Goal: Information Seeking & Learning: Learn about a topic

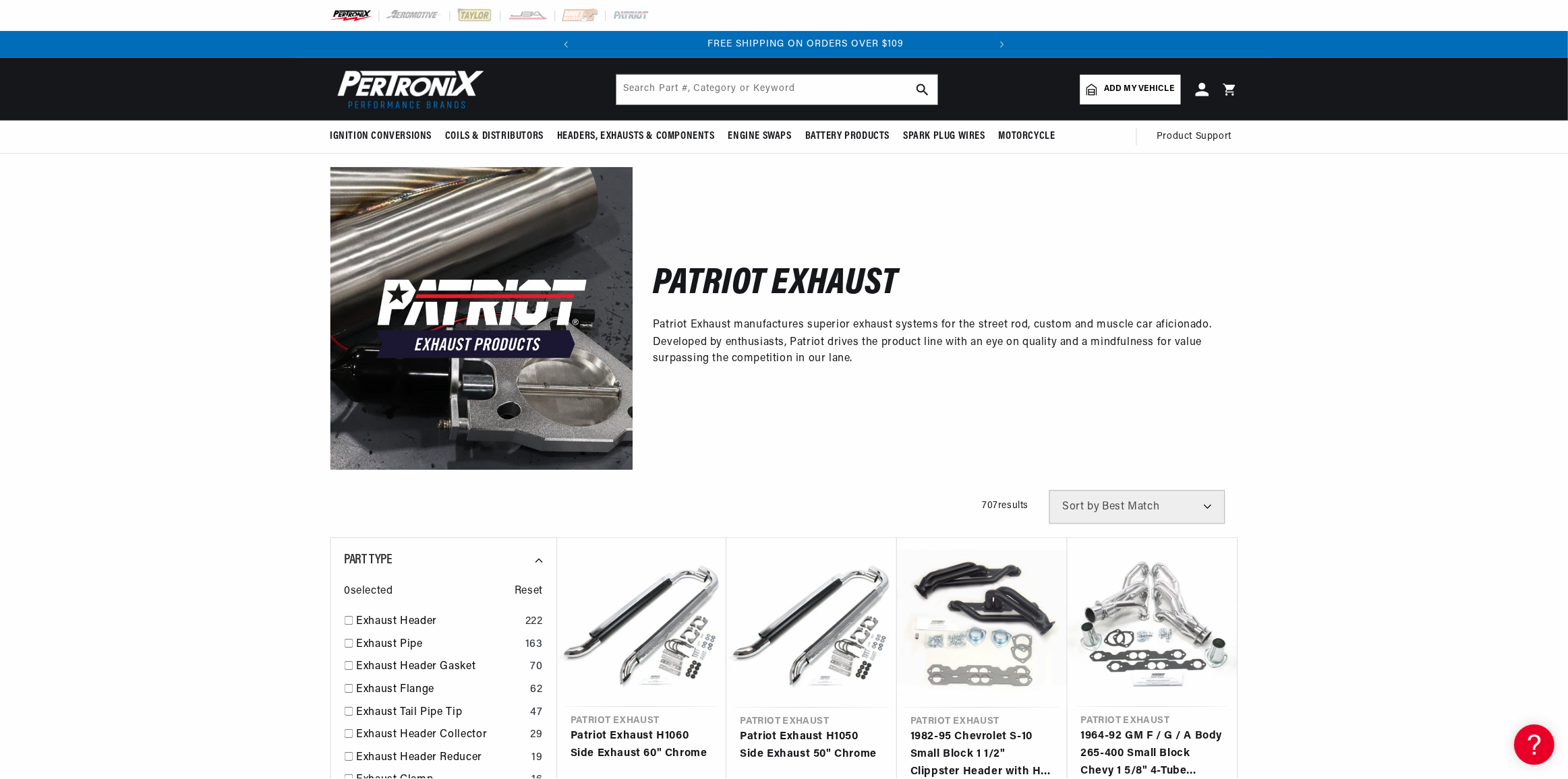
scroll to position [0, 408]
click at [184, 375] on div "Close dialog FIND THE RIGHT PARTS Take our quick quiz using the button below, a…" at bounding box center [784, 389] width 1569 height 779
click at [436, 97] on img at bounding box center [407, 90] width 155 height 47
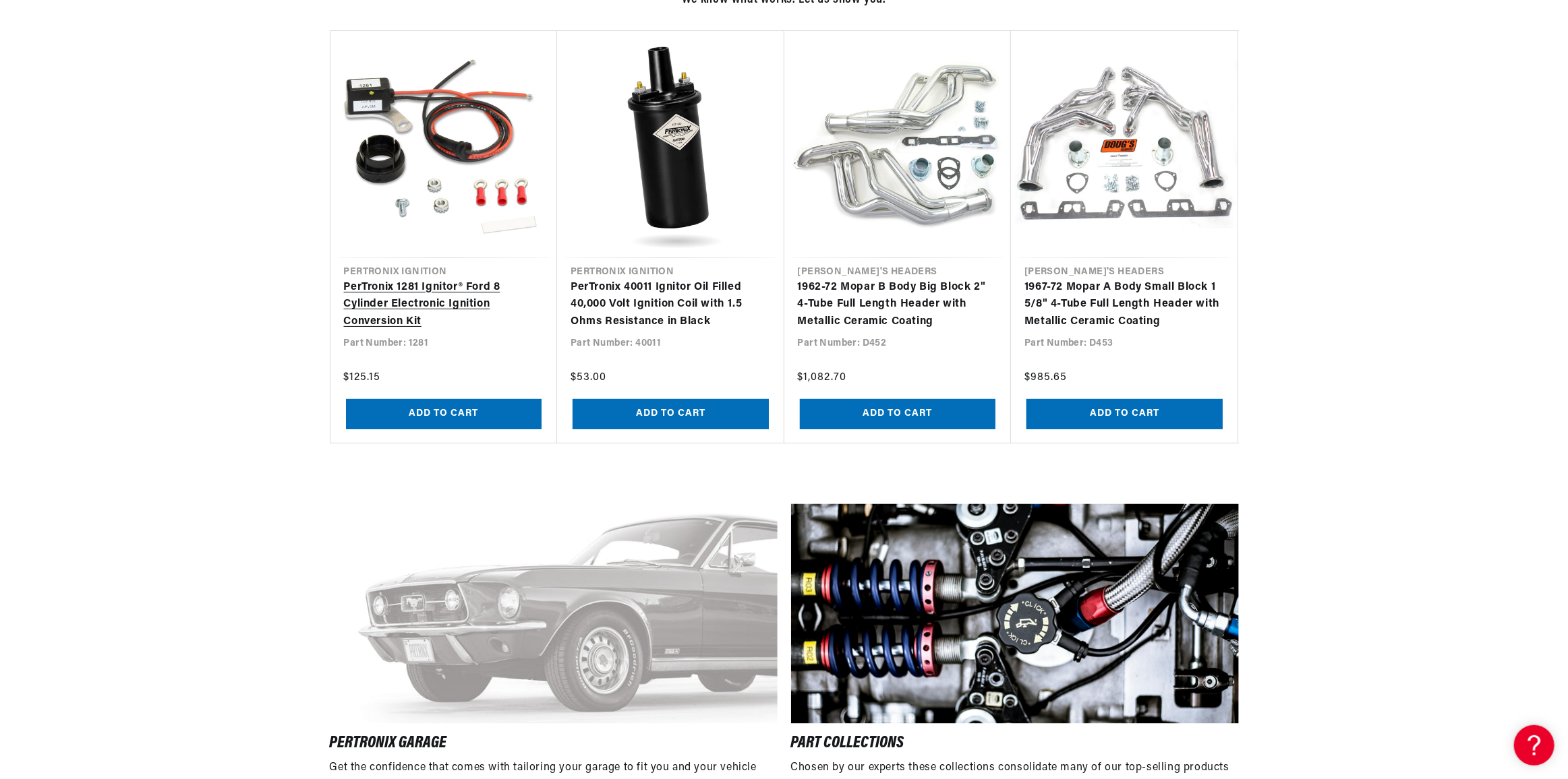
scroll to position [1409, 0]
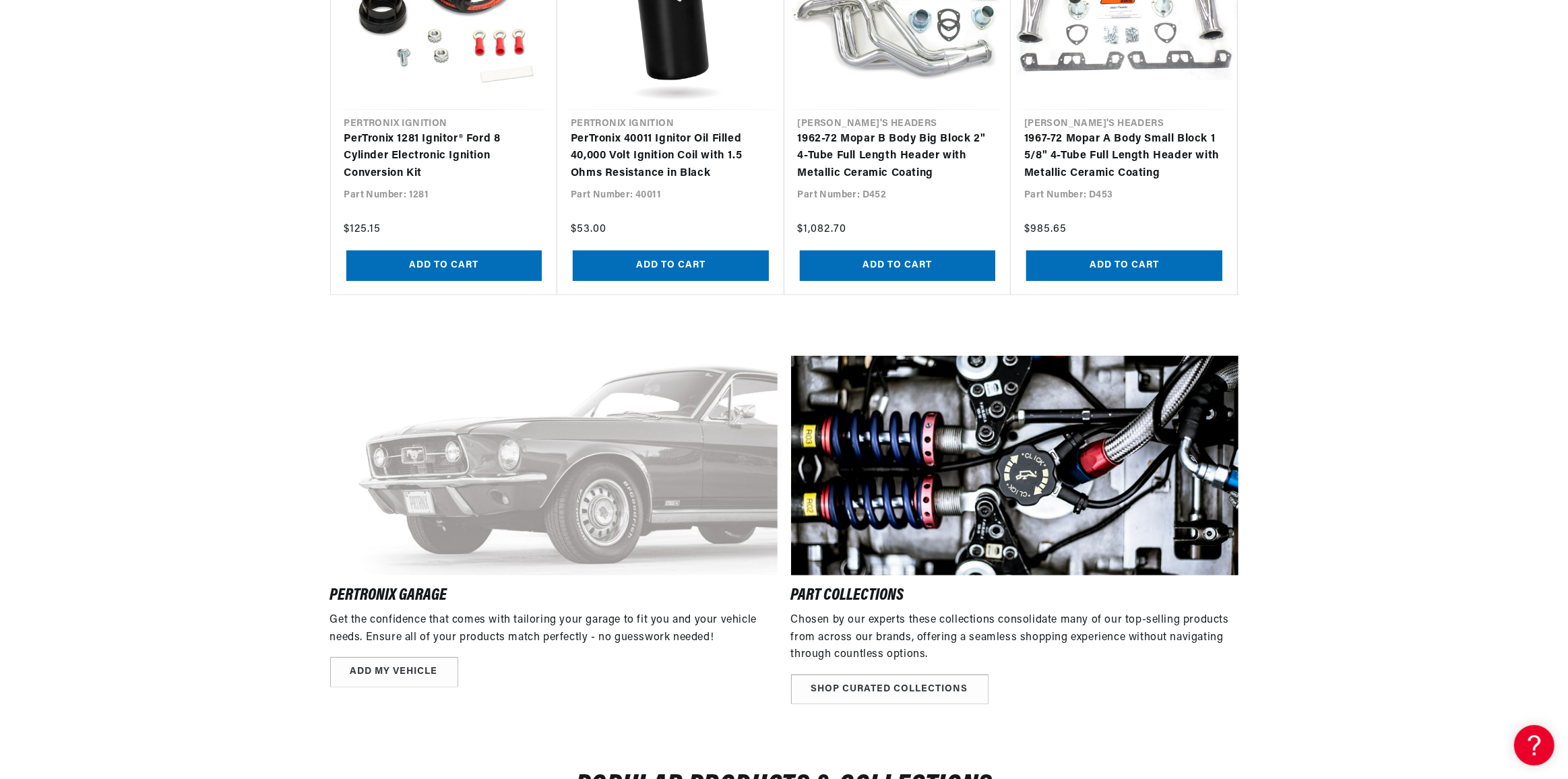
click at [201, 470] on div "Close dialog GET THE BEST OFFERS NOW Sign up for emails and receive updates on …" at bounding box center [784, 389] width 1568 height 779
click at [971, 509] on img at bounding box center [1014, 466] width 448 height 220
click at [855, 680] on link "SHOP CURATED COLLECTIONS" at bounding box center [889, 689] width 198 height 30
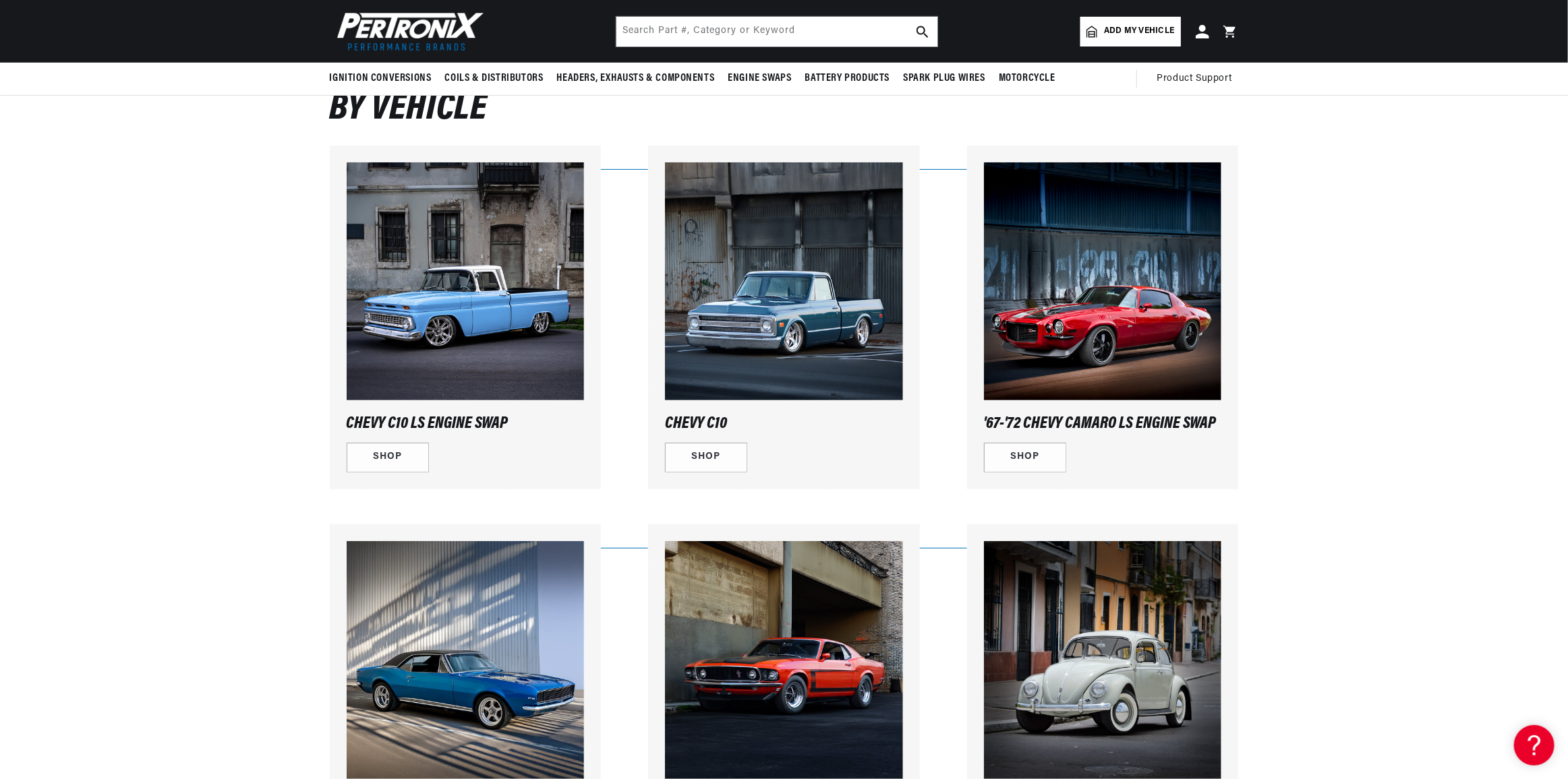
scroll to position [122, 0]
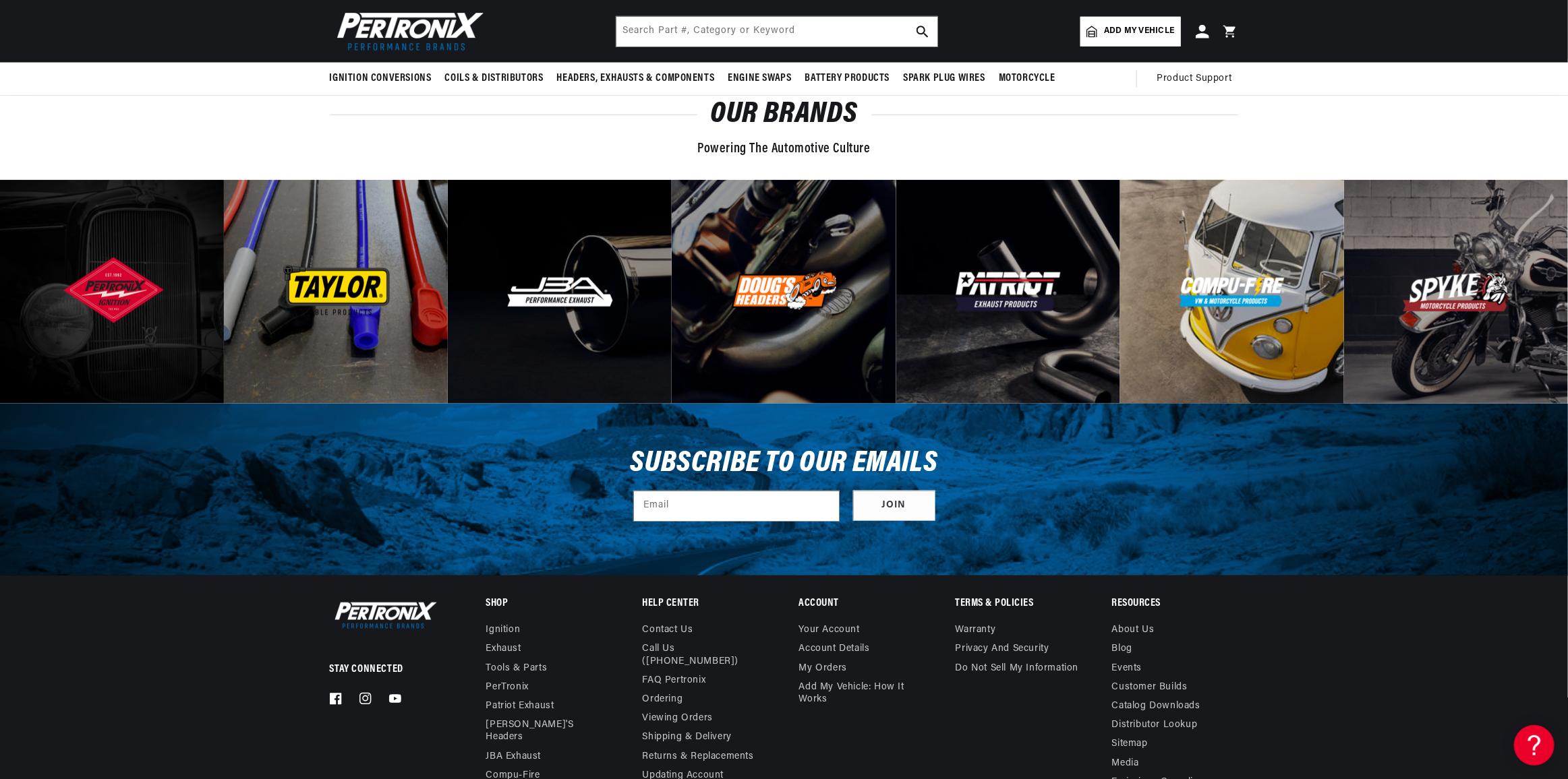
scroll to position [4250, 0]
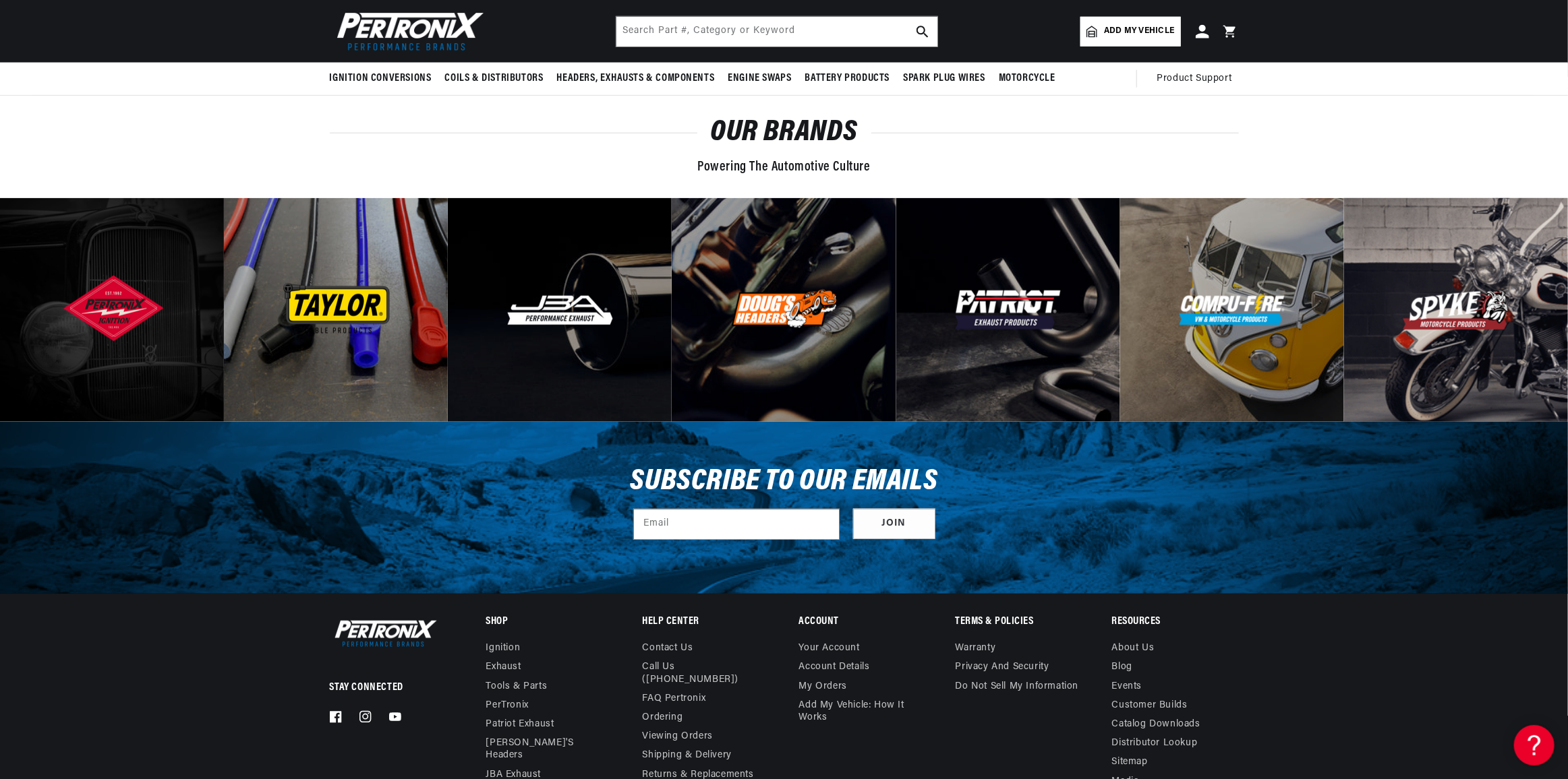
click at [1445, 376] on div at bounding box center [1456, 310] width 224 height 224
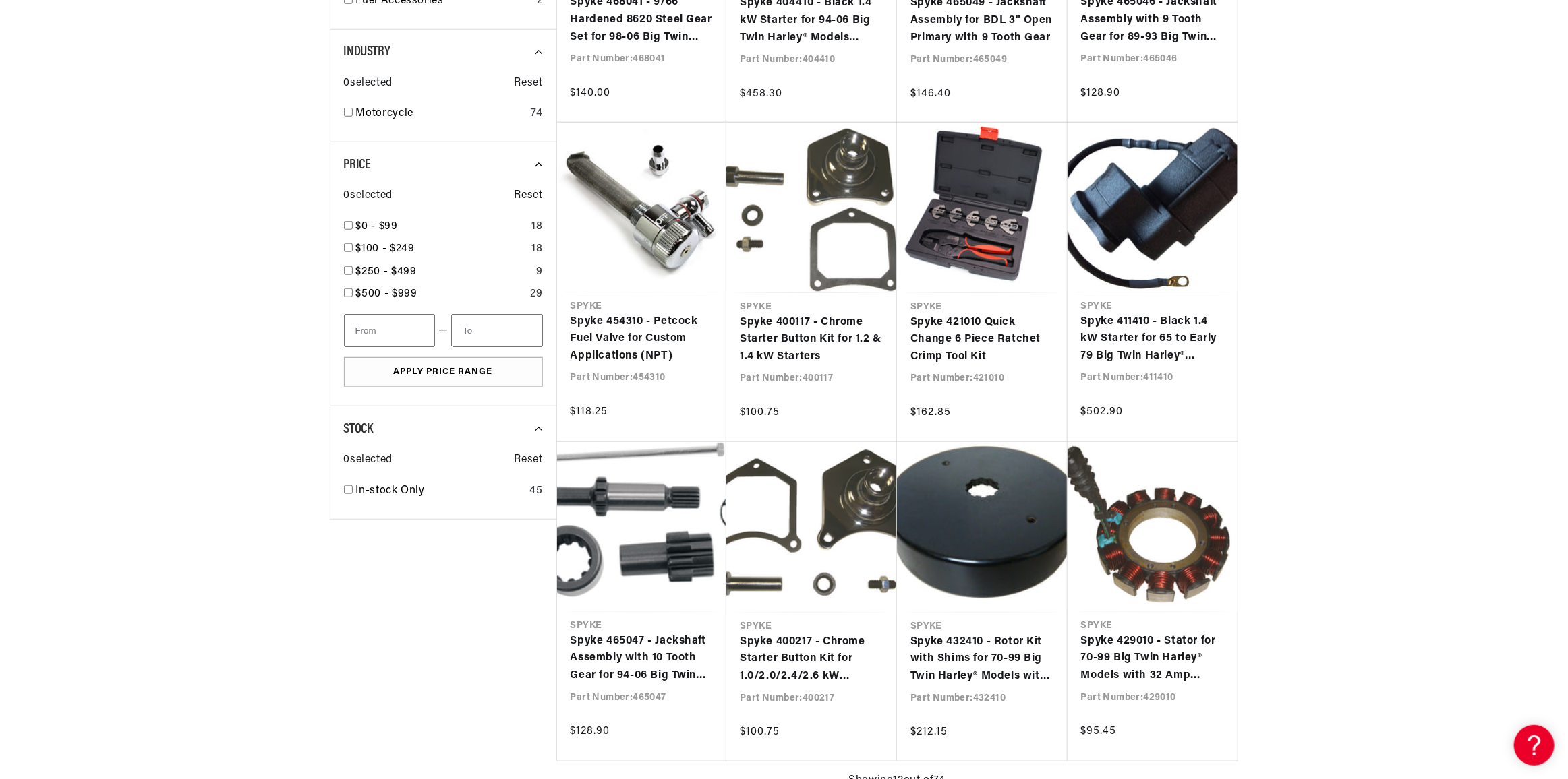
scroll to position [0, 331]
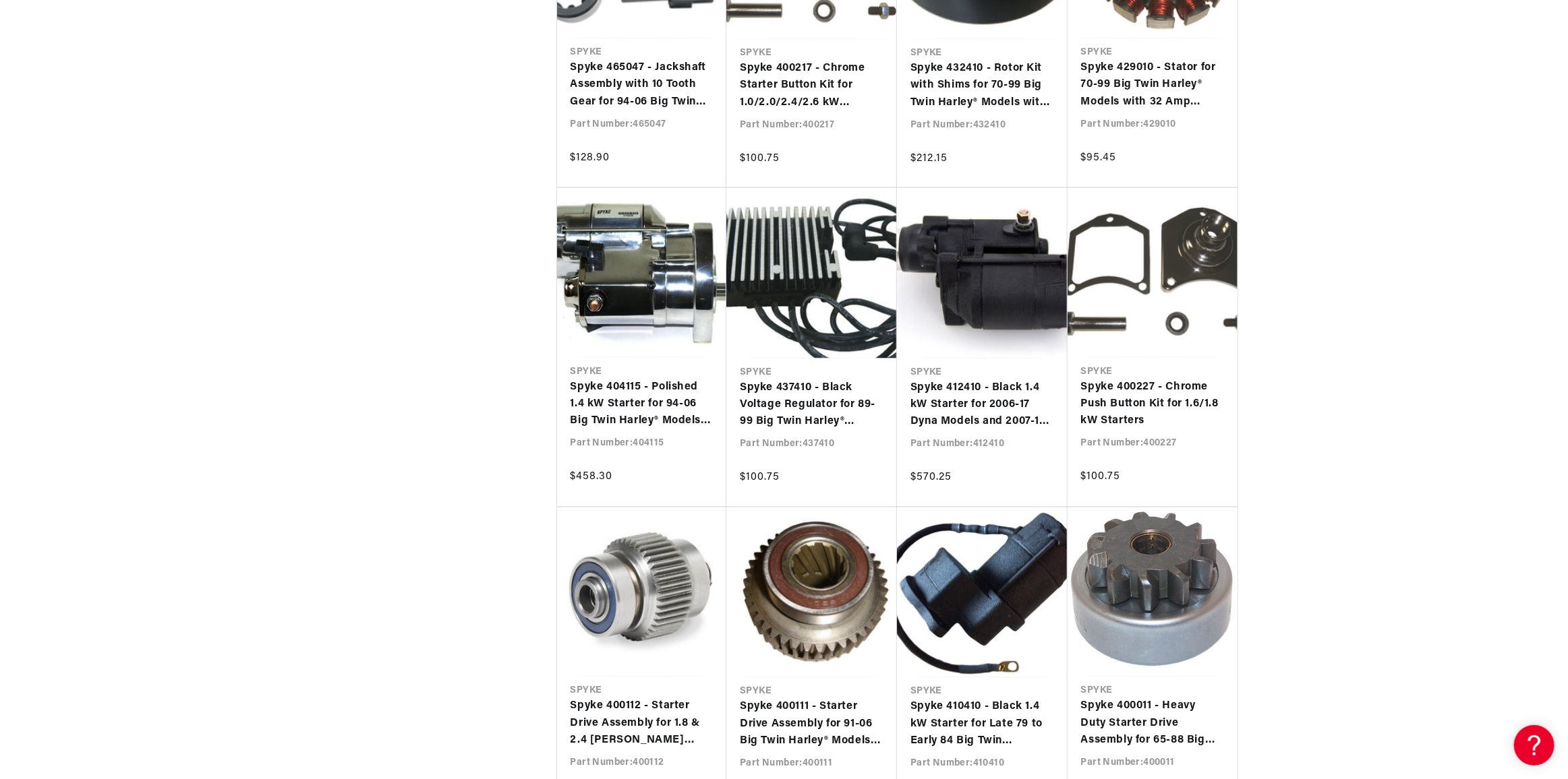
scroll to position [1470, 0]
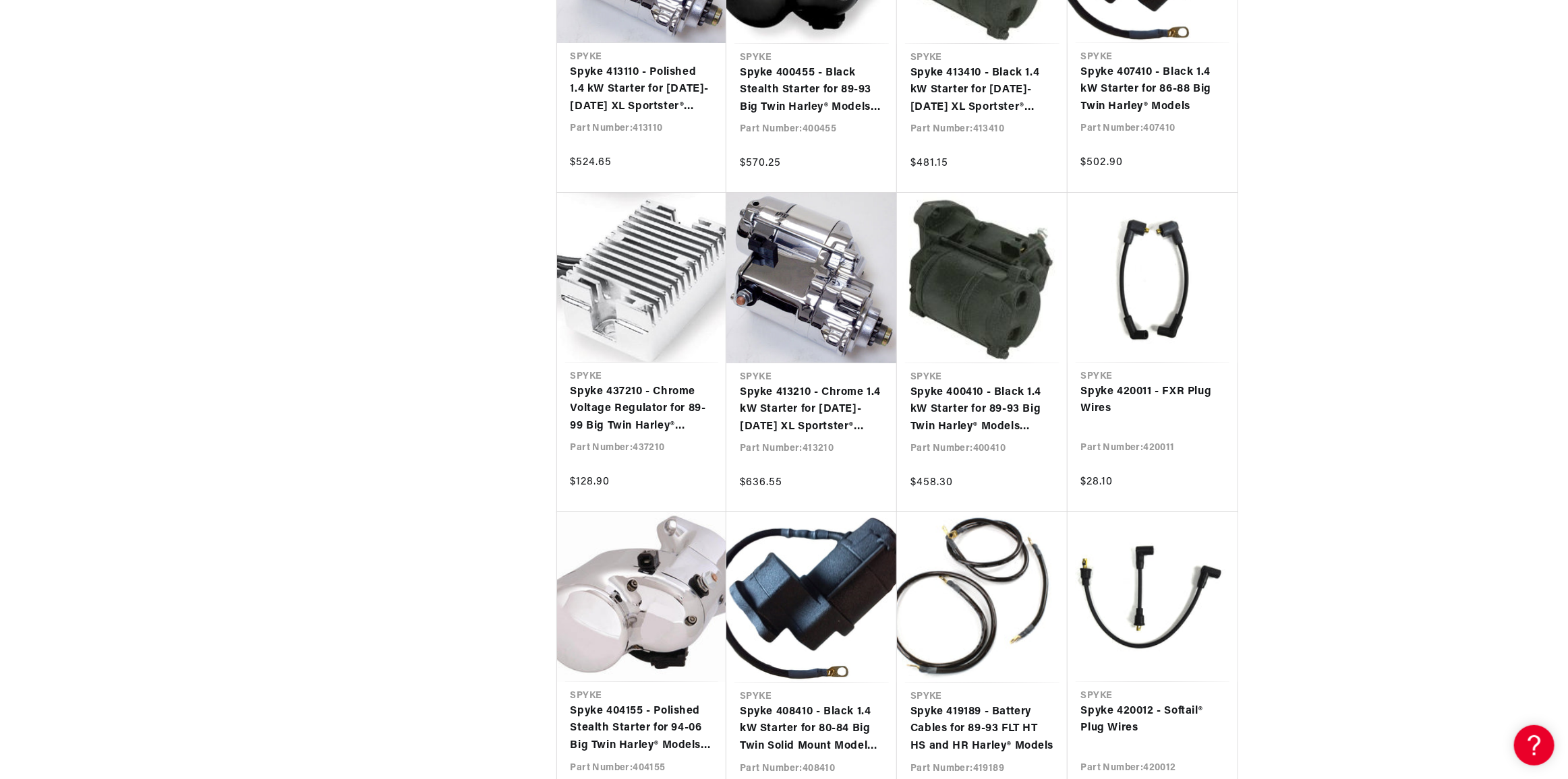
scroll to position [3370, 0]
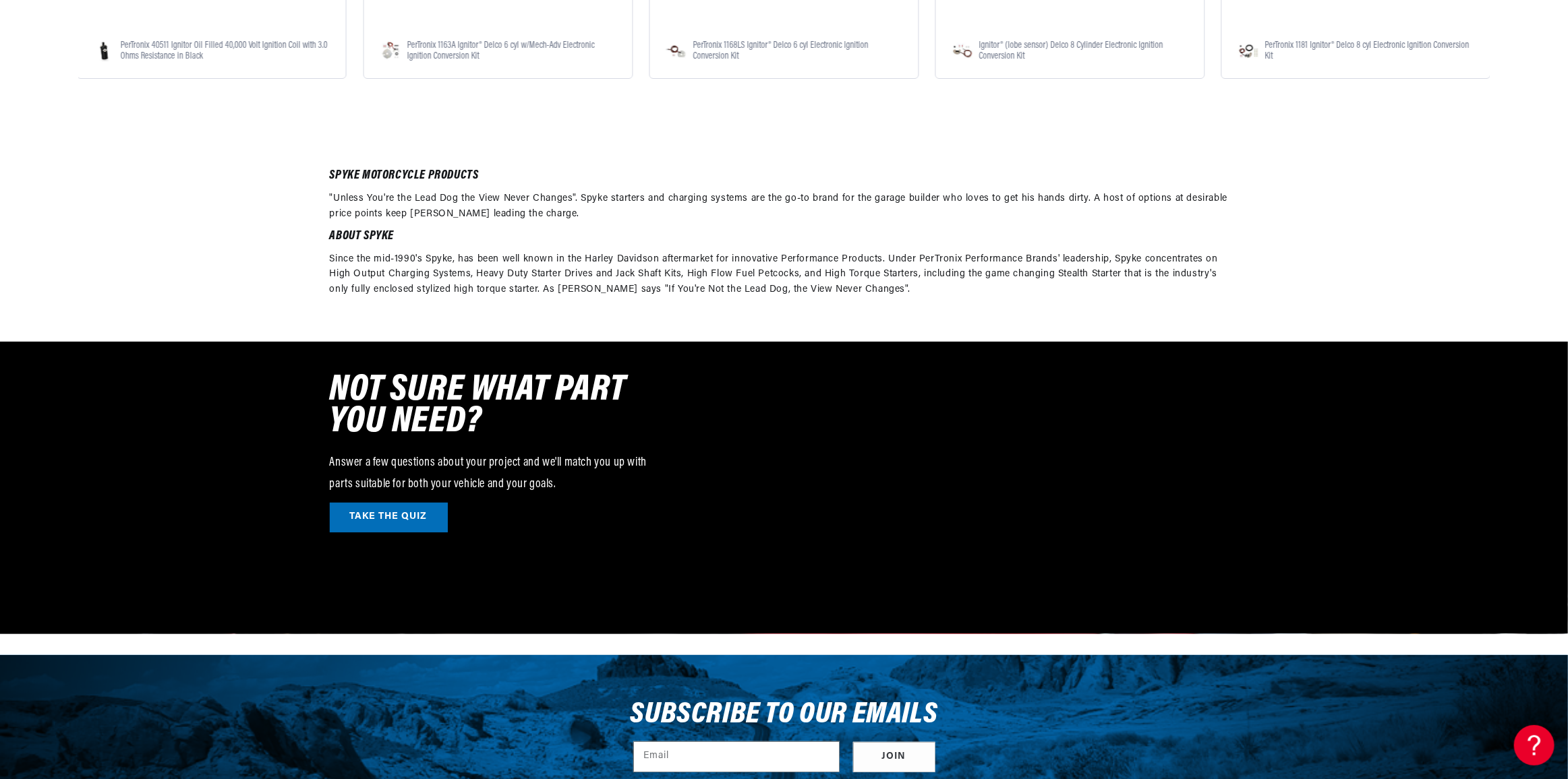
scroll to position [7330, 0]
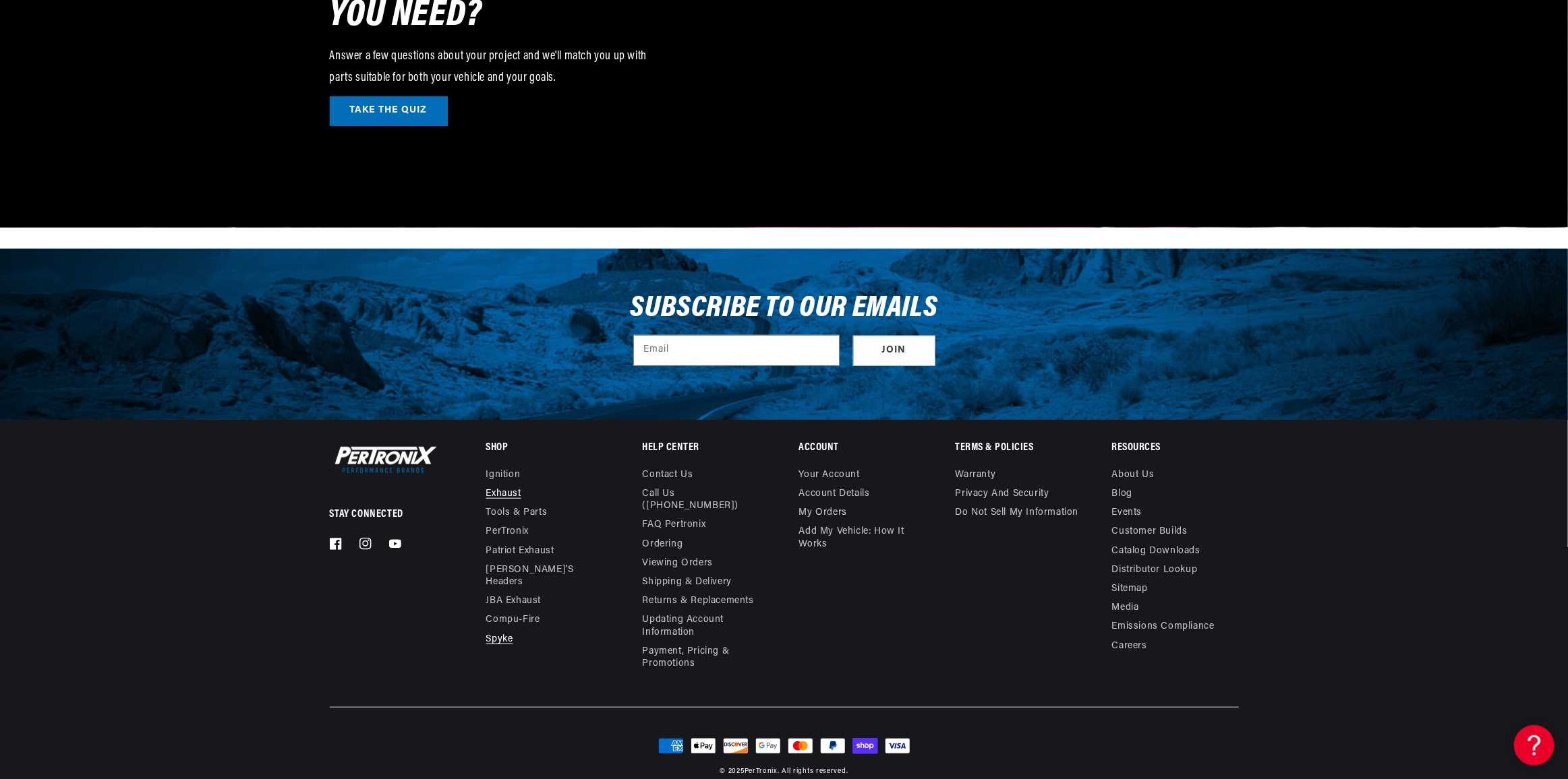
click at [501, 484] on link "Exhaust" at bounding box center [504, 494] width 35 height 19
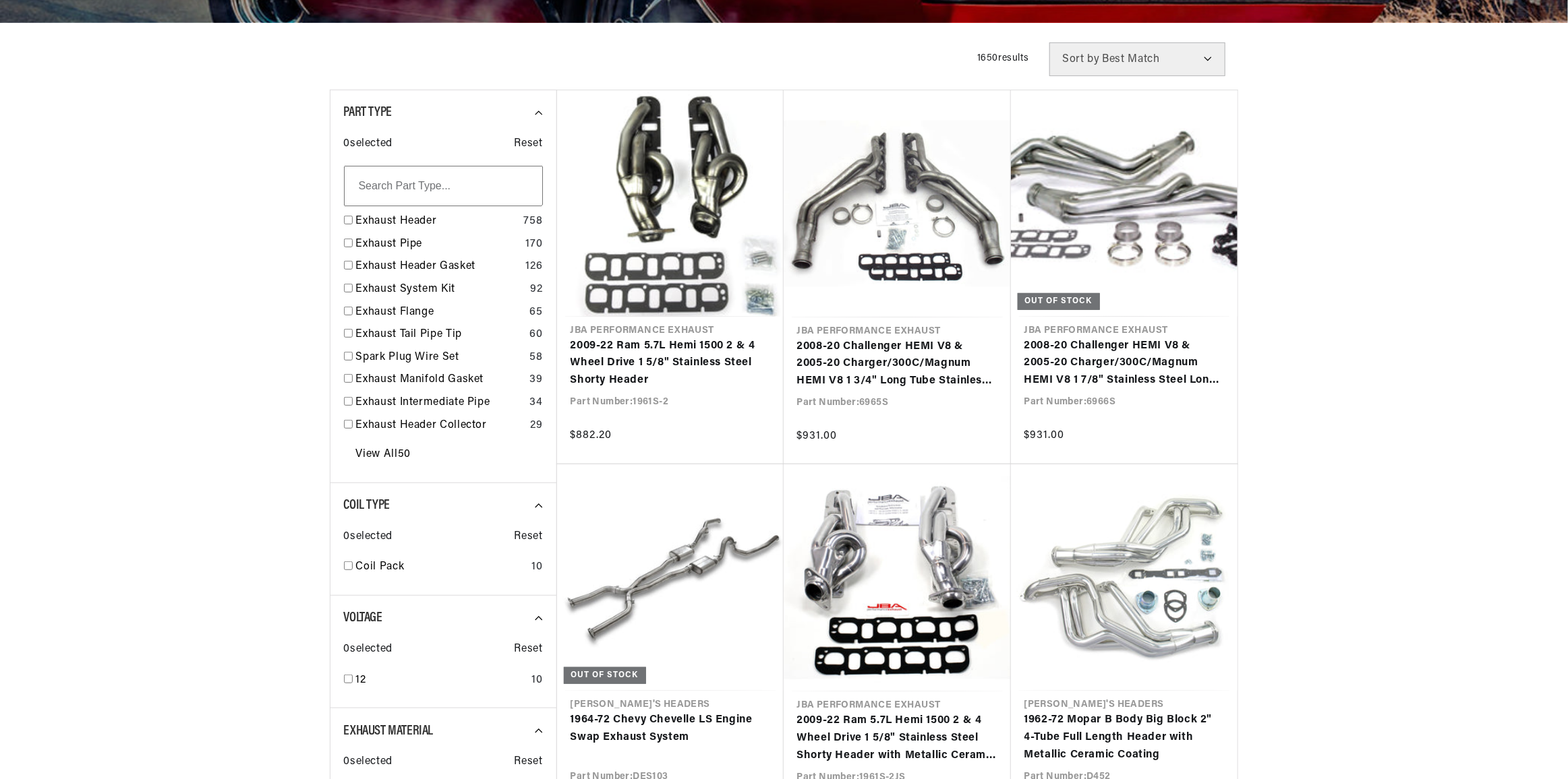
scroll to position [420, 0]
